Goal: Task Accomplishment & Management: Use online tool/utility

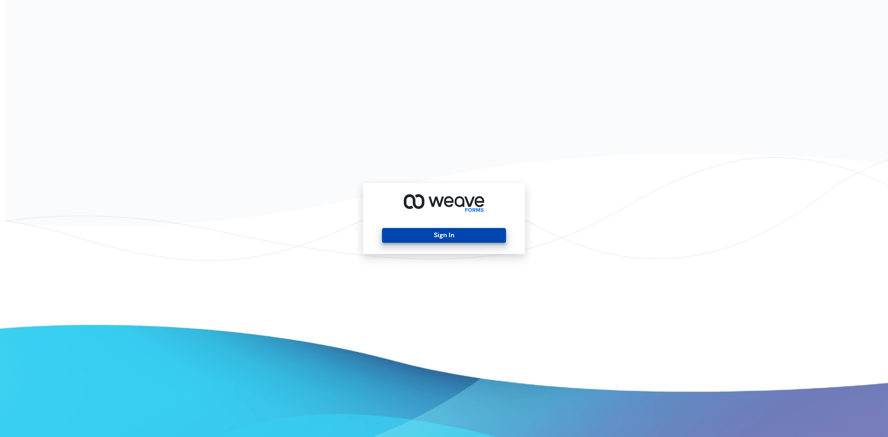
click at [409, 237] on button "Sign In" at bounding box center [444, 235] width 124 height 15
click at [449, 236] on button "Sign In" at bounding box center [444, 235] width 124 height 15
